Goal: Task Accomplishment & Management: Manage account settings

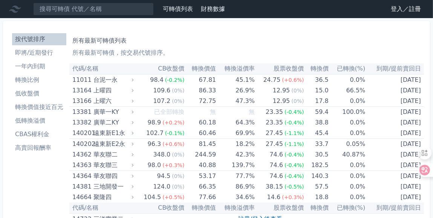
click at [404, 5] on link "登入／註冊" at bounding box center [405, 9] width 42 height 12
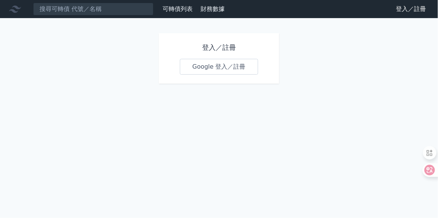
click at [221, 65] on link "Google 登入／註冊" at bounding box center [219, 67] width 78 height 16
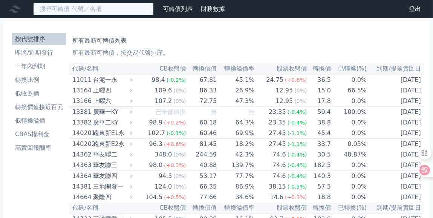
click at [84, 9] on input at bounding box center [93, 9] width 120 height 13
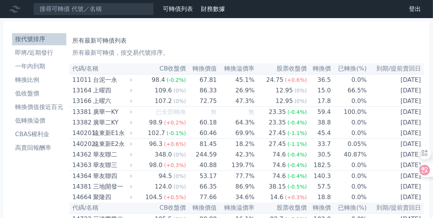
click at [17, 9] on icon at bounding box center [15, 9] width 12 height 12
